Goal: Task Accomplishment & Management: Manage account settings

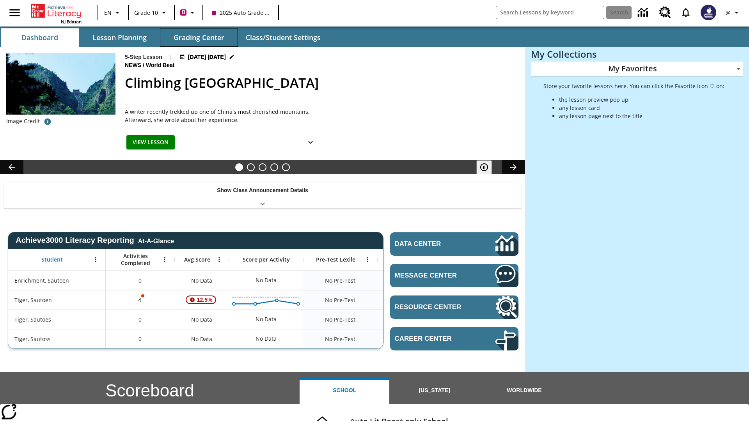
click at [199, 37] on button "Grading Center" at bounding box center [199, 37] width 78 height 19
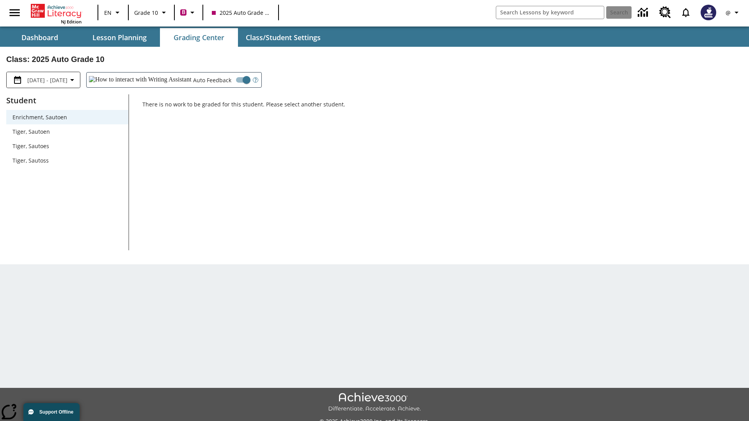
click at [67, 131] on span "Tiger, Sautoen" at bounding box center [67, 132] width 110 height 8
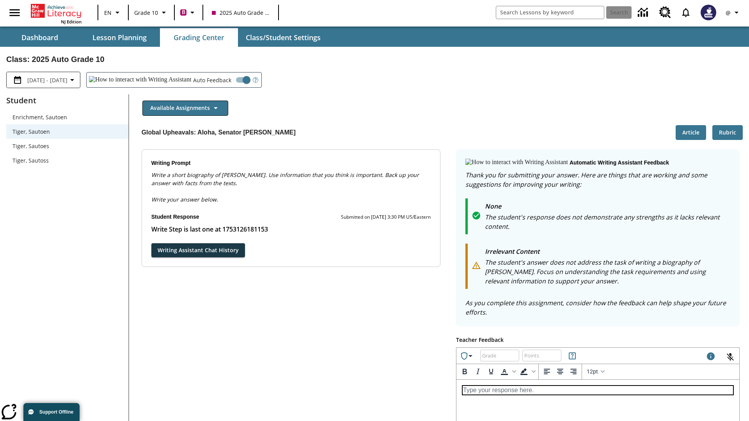
scroll to position [135, 0]
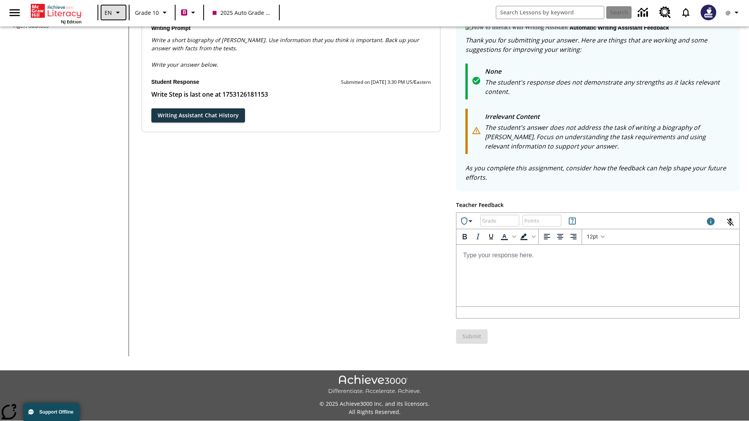
click at [113, 12] on icon "Language: EN, Select a language" at bounding box center [117, 12] width 9 height 9
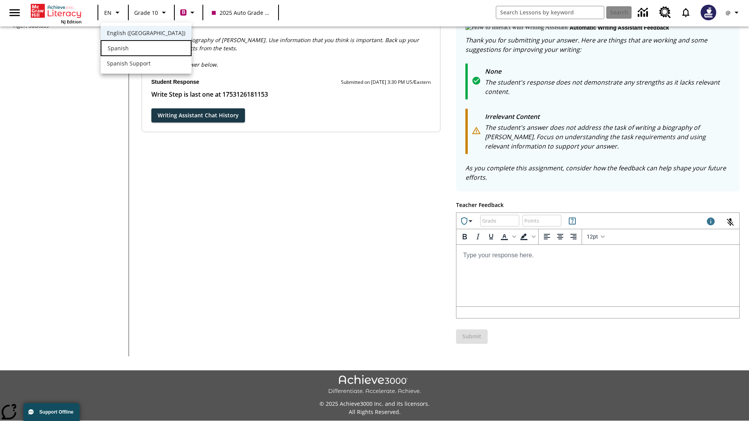
click at [130, 49] on div "Spanish" at bounding box center [146, 48] width 91 height 16
